Goal: Navigation & Orientation: Find specific page/section

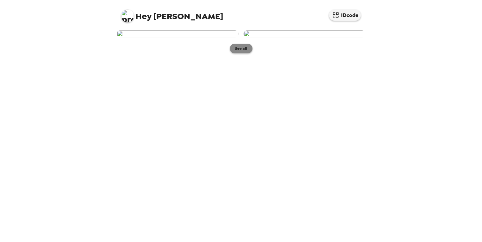
click at [243, 53] on button "See all" at bounding box center [241, 49] width 23 height 10
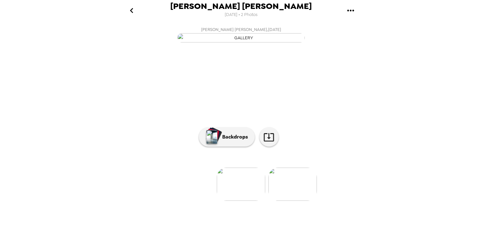
scroll to position [34, 0]
click at [301, 201] on img at bounding box center [293, 183] width 48 height 33
click at [219, 141] on p "Backdrops" at bounding box center [233, 137] width 29 height 8
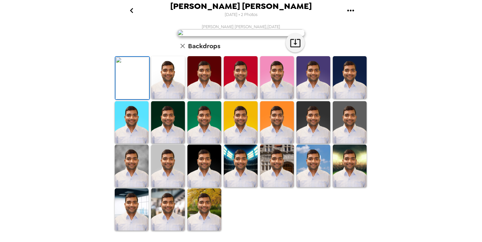
scroll to position [0, 0]
click at [132, 9] on icon "go back" at bounding box center [132, 10] width 10 height 10
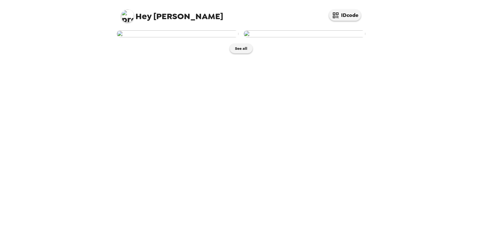
click at [192, 37] on img at bounding box center [178, 33] width 122 height 7
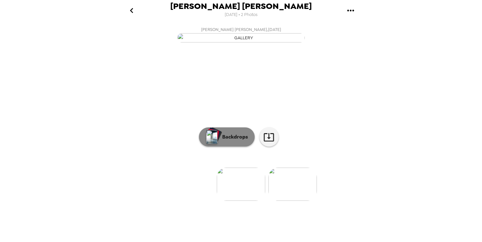
click at [223, 146] on button "Backdrops" at bounding box center [227, 136] width 56 height 19
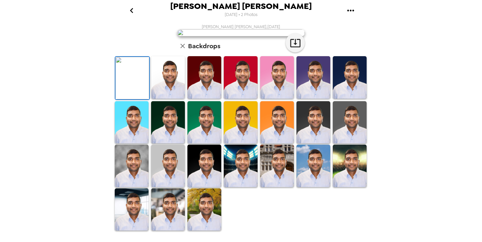
scroll to position [145, 0]
drag, startPoint x: 137, startPoint y: 187, endPoint x: 159, endPoint y: 184, distance: 22.2
click at [137, 187] on img at bounding box center [132, 165] width 34 height 42
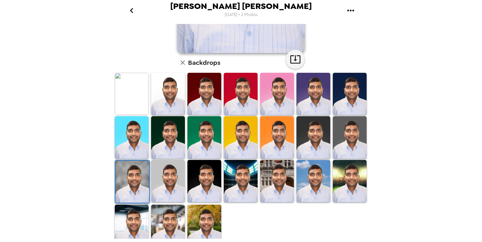
click at [171, 182] on img at bounding box center [168, 181] width 34 height 42
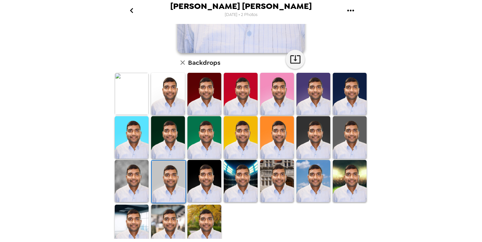
click at [203, 225] on img at bounding box center [205, 225] width 34 height 42
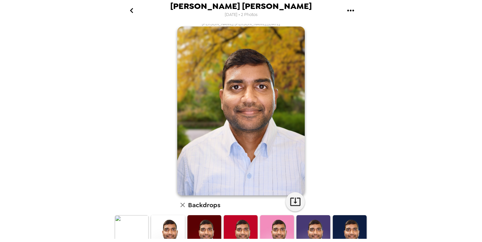
scroll to position [3, 0]
click at [125, 229] on img at bounding box center [132, 236] width 34 height 42
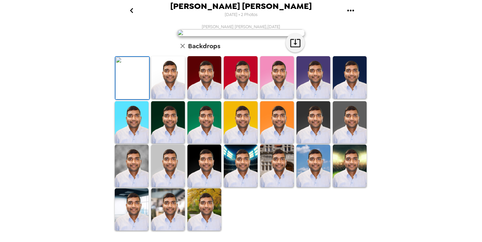
scroll to position [151, 0]
click at [126, 175] on img at bounding box center [132, 165] width 34 height 42
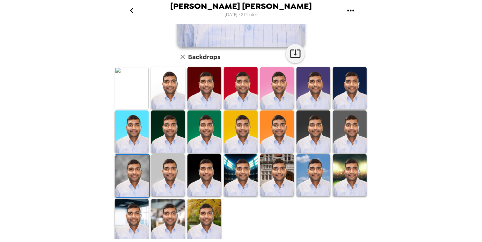
click at [172, 175] on img at bounding box center [168, 175] width 34 height 42
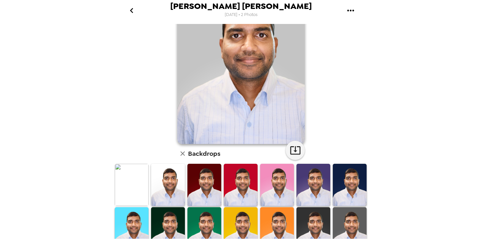
scroll to position [0, 0]
